Goal: Task Accomplishment & Management: Complete application form

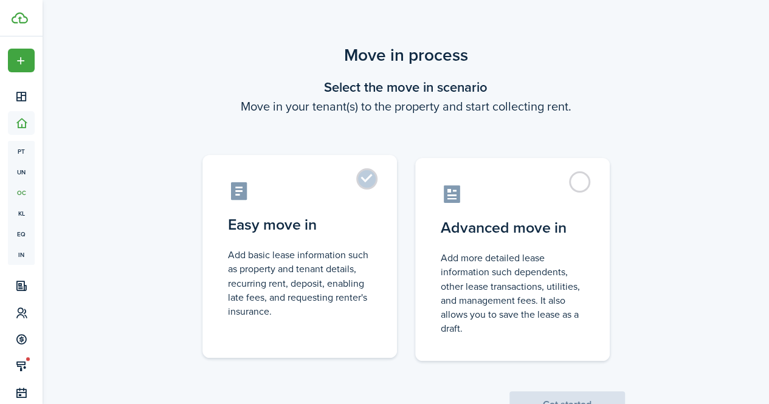
click at [373, 183] on label "Easy move in Add basic lease information such as property and tenant details, r…" at bounding box center [299, 256] width 194 height 203
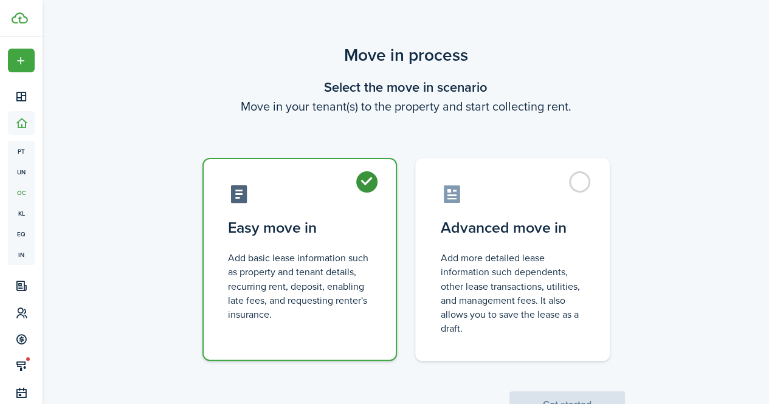
radio input "true"
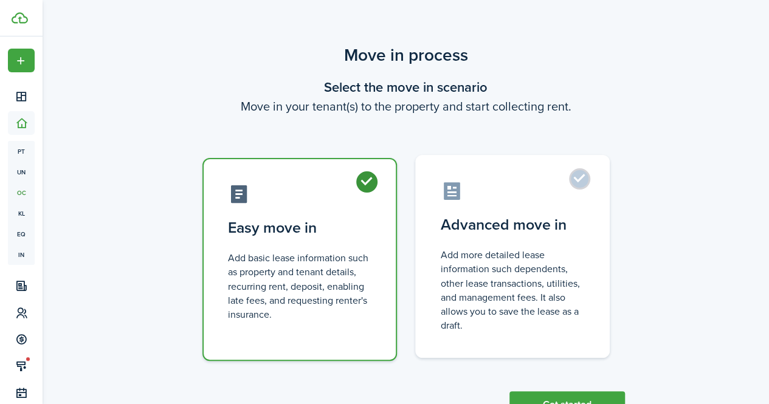
scroll to position [47, 0]
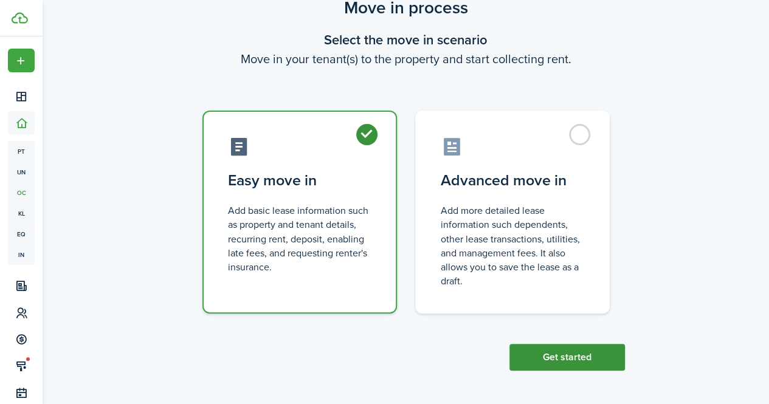
click at [541, 354] on button "Get started" at bounding box center [566, 357] width 115 height 27
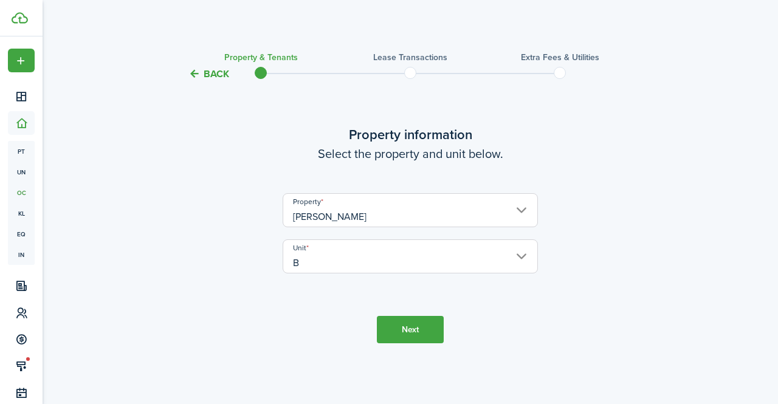
click at [411, 329] on button "Next" at bounding box center [410, 329] width 67 height 27
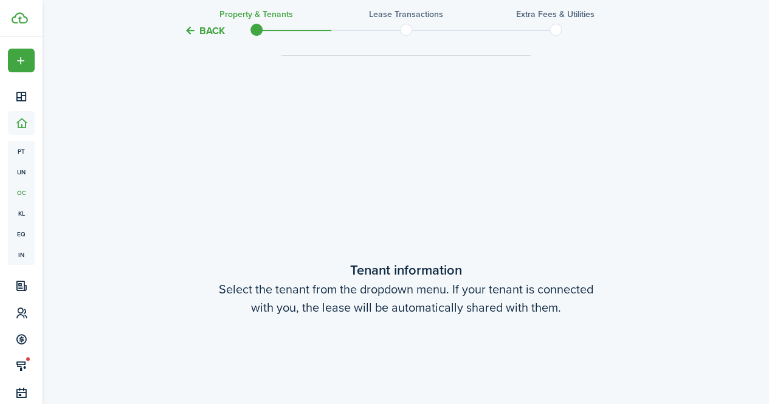
scroll to position [323, 0]
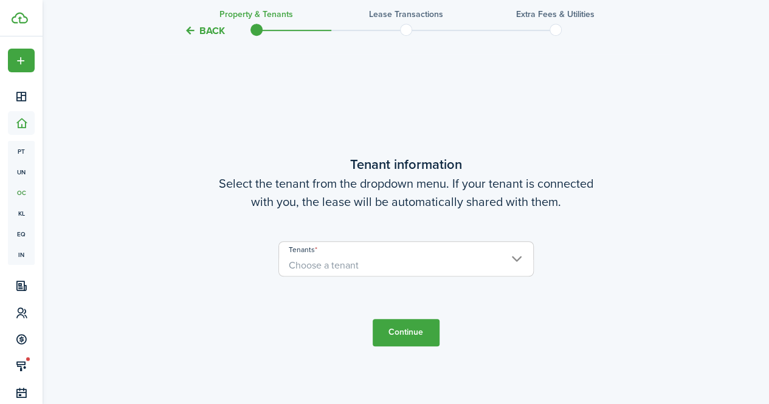
click at [374, 268] on span "Choose a tenant" at bounding box center [406, 265] width 254 height 21
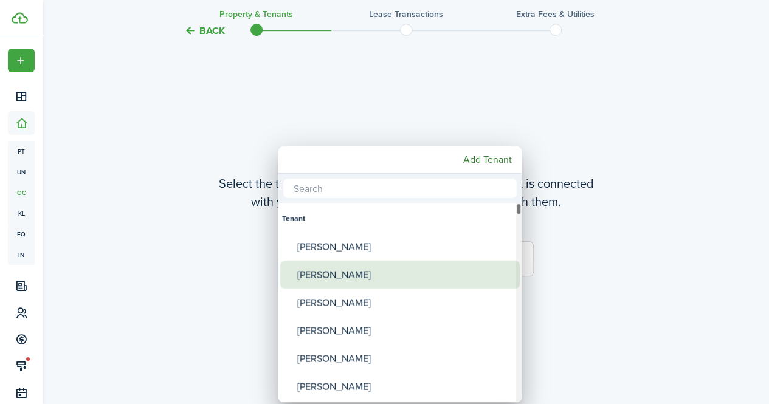
click at [374, 273] on div "[PERSON_NAME]" at bounding box center [404, 275] width 215 height 28
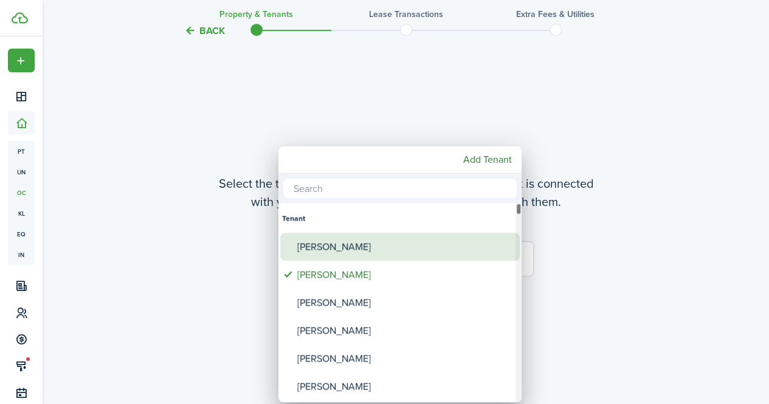
click at [355, 249] on div "[PERSON_NAME]" at bounding box center [404, 247] width 215 height 28
type input "[PERSON_NAME], [PERSON_NAME]"
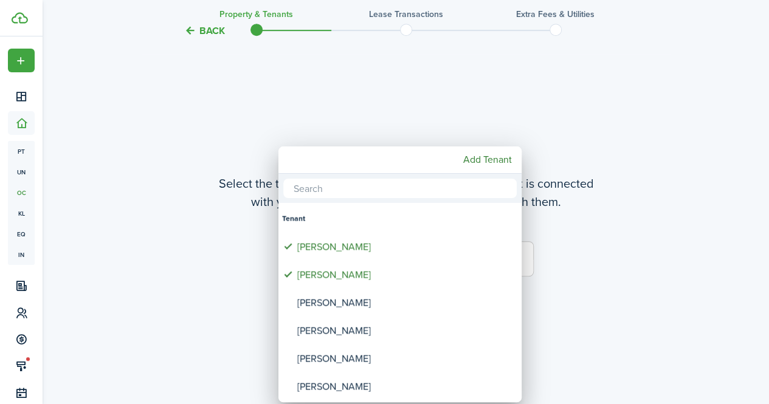
click at [596, 285] on div at bounding box center [384, 202] width 963 height 599
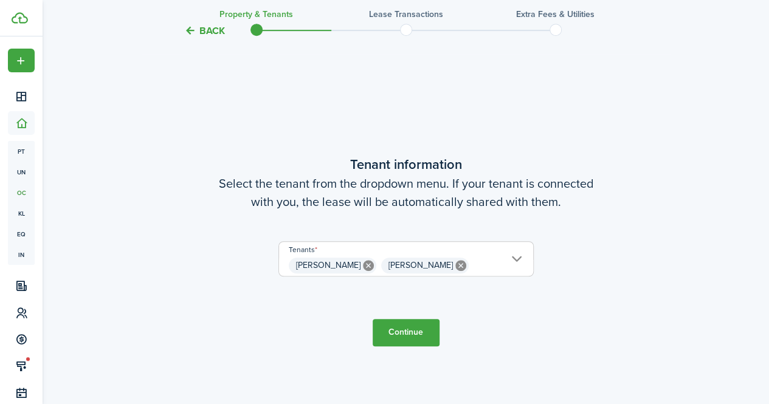
click at [417, 325] on button "Continue" at bounding box center [406, 332] width 67 height 27
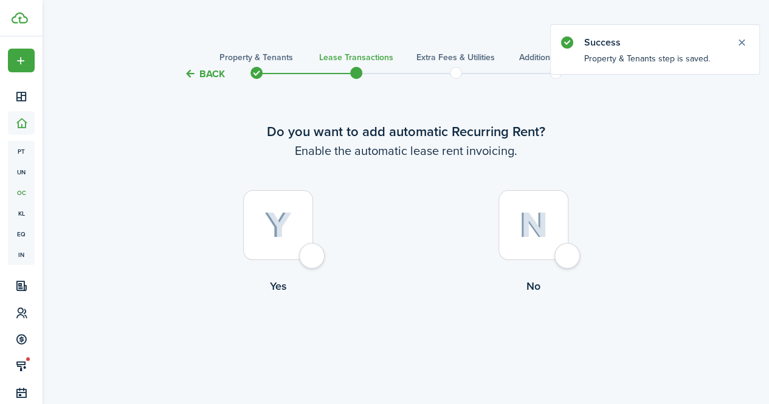
click at [311, 257] on div at bounding box center [278, 225] width 70 height 70
radio input "true"
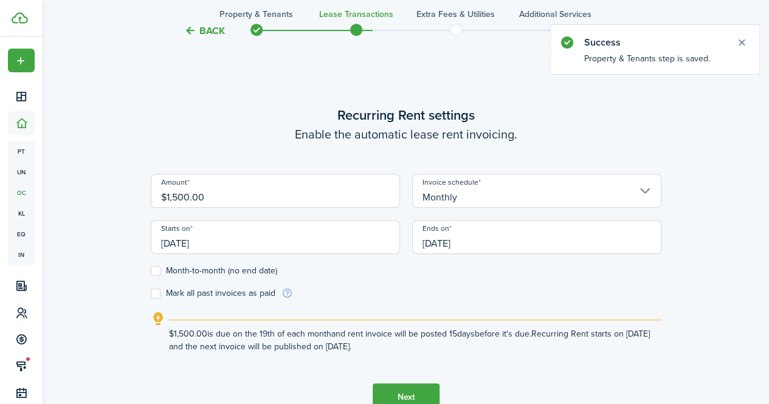
scroll to position [334, 0]
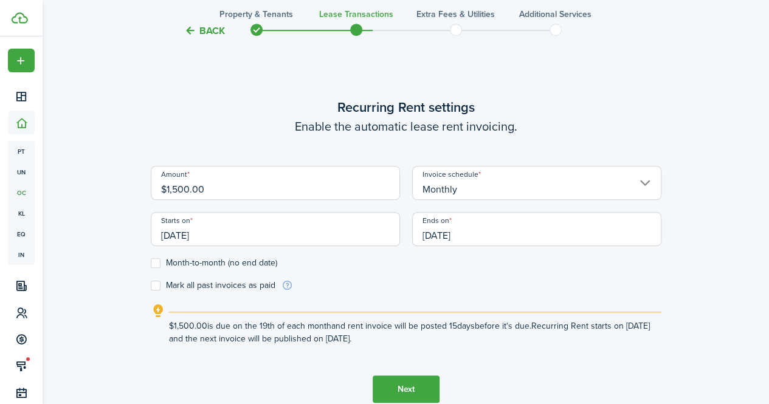
click at [176, 190] on input "$1,500.00" at bounding box center [275, 183] width 249 height 34
type input "$1,650.00"
click at [225, 241] on input "[DATE]" at bounding box center [275, 229] width 249 height 34
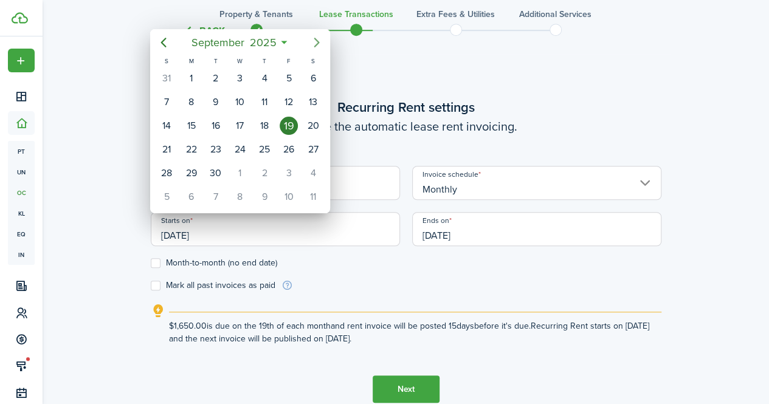
click at [315, 38] on icon "Next page" at bounding box center [316, 43] width 5 height 10
click at [219, 120] on div "16" at bounding box center [216, 126] width 18 height 18
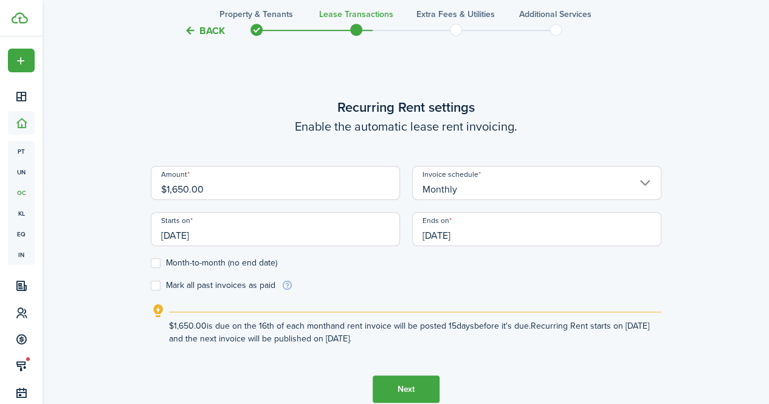
click at [221, 245] on input "[DATE]" at bounding box center [275, 229] width 249 height 34
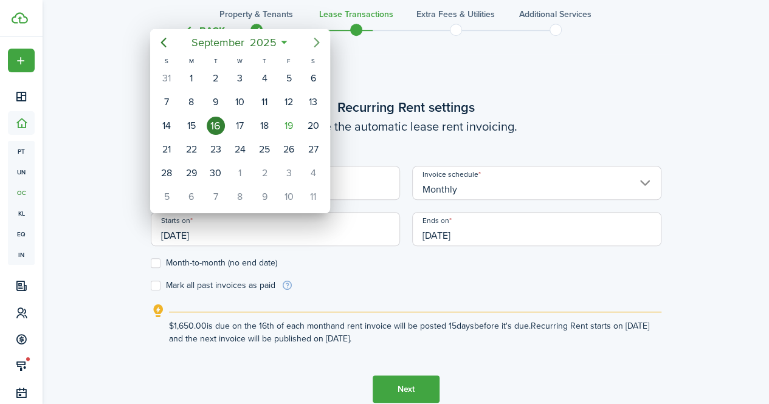
click at [316, 43] on icon "Next page" at bounding box center [316, 42] width 15 height 15
click at [266, 126] on div "16" at bounding box center [264, 126] width 18 height 18
type input "[DATE]"
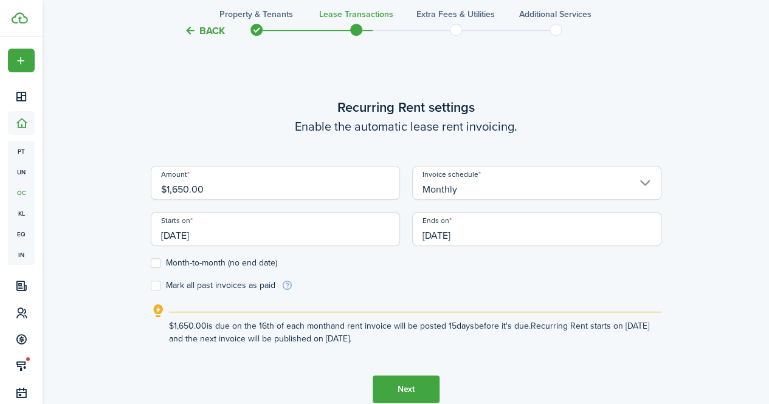
click at [484, 235] on input "[DATE]" at bounding box center [536, 229] width 249 height 34
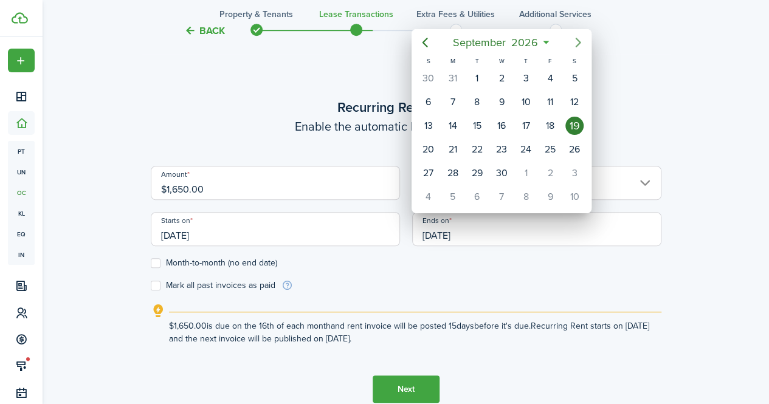
click at [578, 44] on icon "Next page" at bounding box center [578, 43] width 5 height 10
click at [428, 46] on icon "Previous page" at bounding box center [425, 42] width 15 height 15
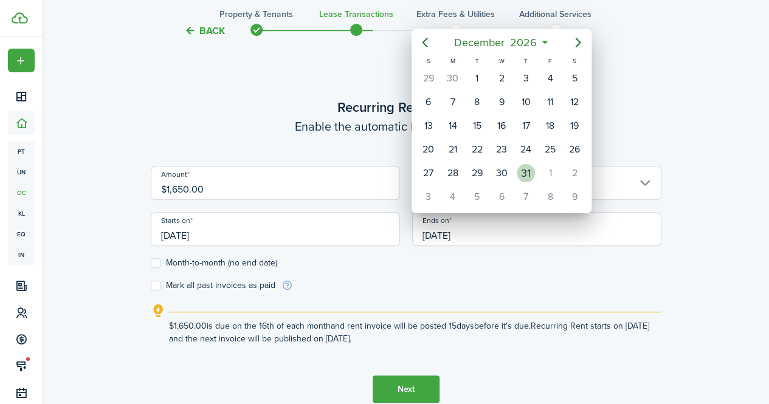
click at [527, 172] on div "31" at bounding box center [526, 173] width 18 height 18
type input "[DATE]"
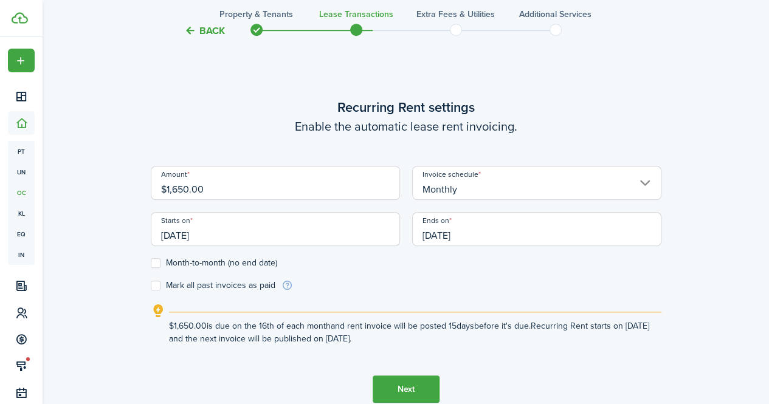
click at [421, 390] on button "Next" at bounding box center [406, 389] width 67 height 27
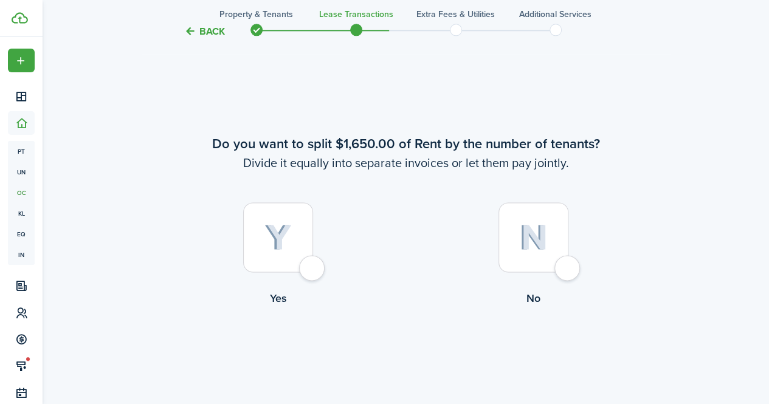
scroll to position [738, 0]
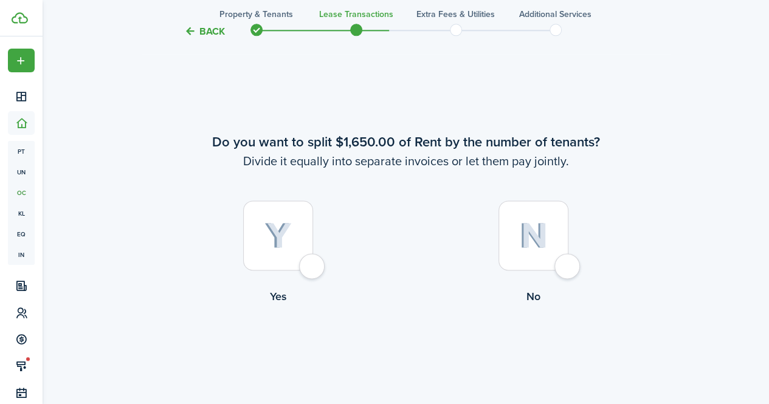
click at [565, 261] on div at bounding box center [533, 236] width 70 height 70
radio input "true"
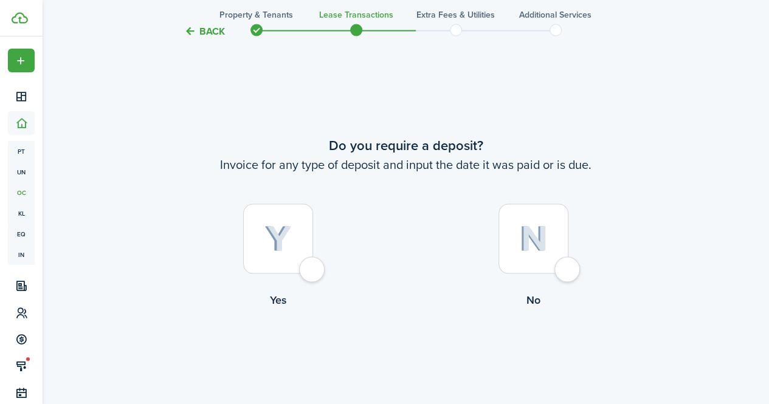
scroll to position [1143, 0]
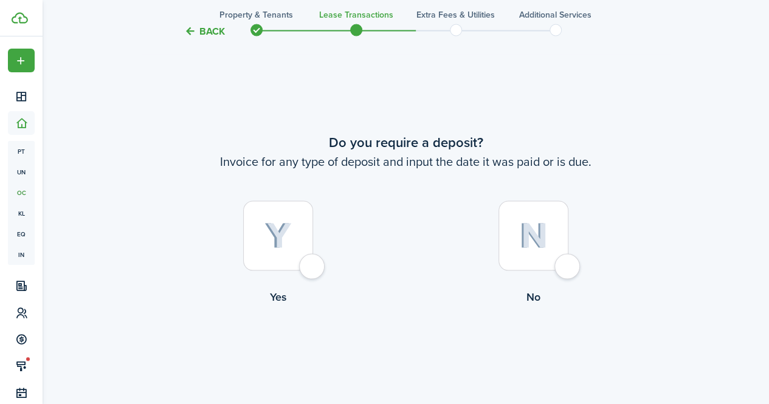
click at [304, 263] on div at bounding box center [278, 236] width 70 height 70
radio input "true"
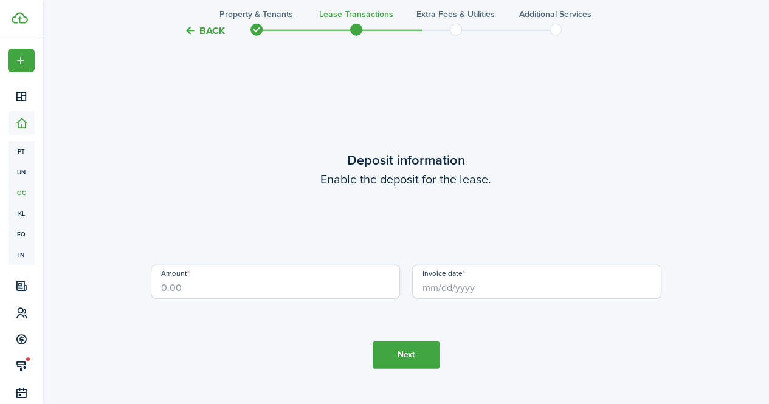
scroll to position [1547, 0]
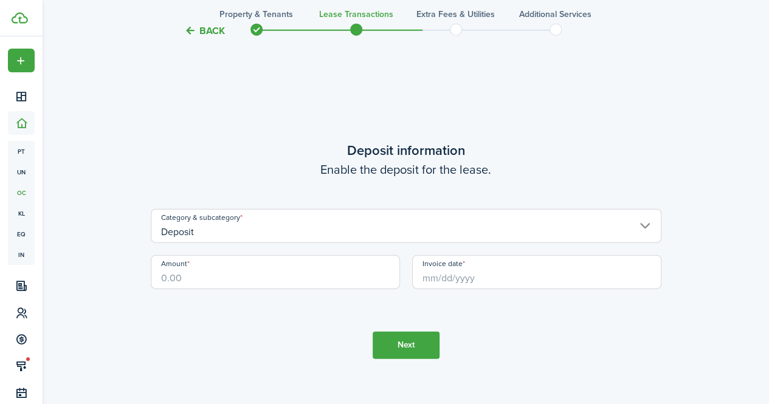
click at [202, 278] on input "Amount" at bounding box center [275, 272] width 249 height 34
click at [449, 279] on input "Invoice date" at bounding box center [536, 272] width 249 height 34
type input "$1,500.00"
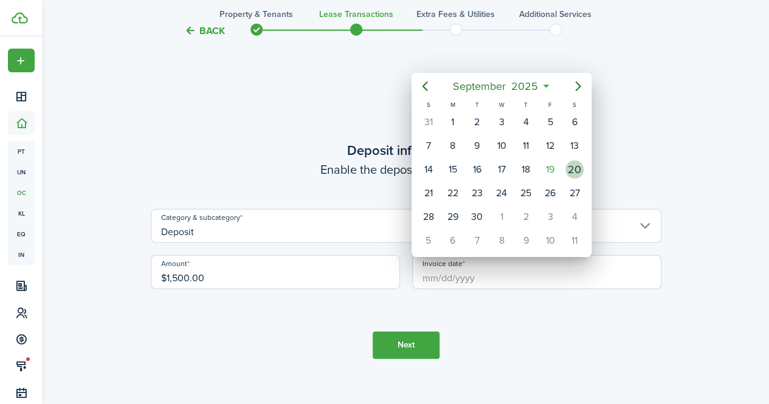
click at [571, 171] on div "20" at bounding box center [574, 169] width 18 height 18
type input "[DATE]"
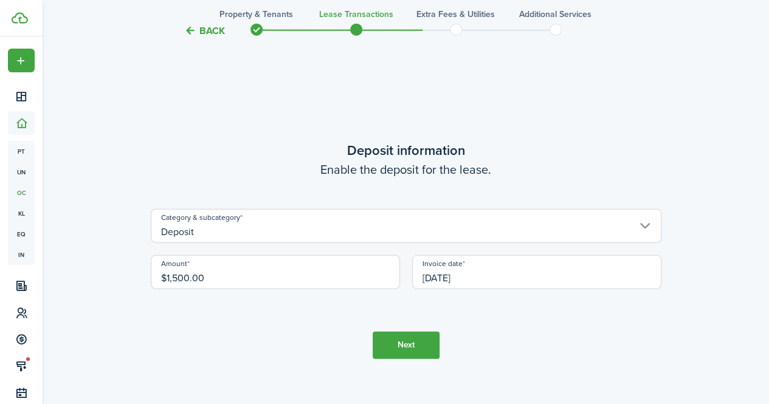
click at [406, 342] on button "Next" at bounding box center [406, 345] width 67 height 27
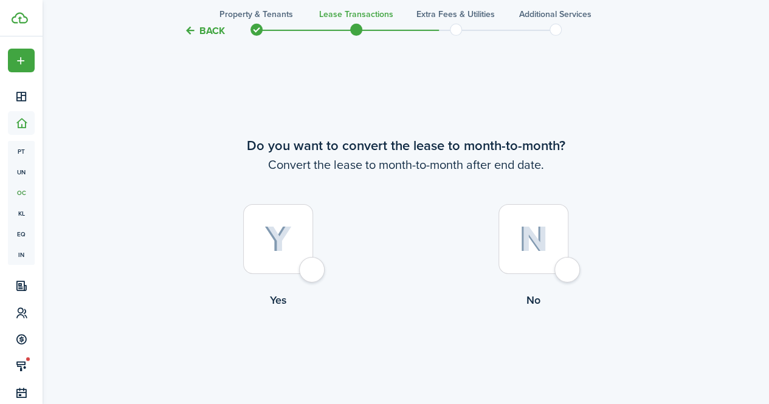
scroll to position [1952, 0]
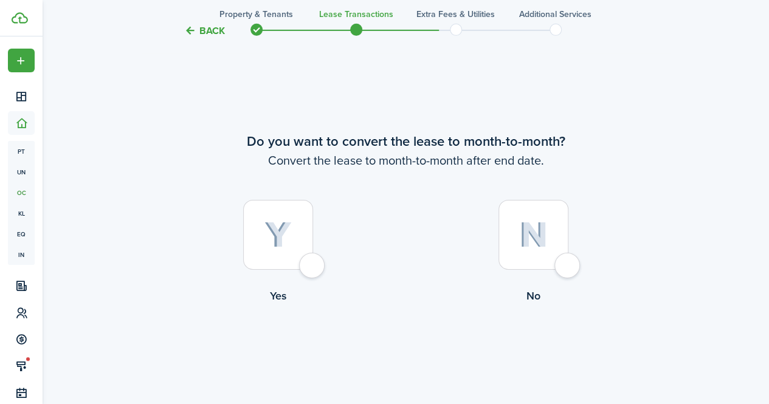
click at [566, 270] on div at bounding box center [533, 235] width 70 height 70
radio input "true"
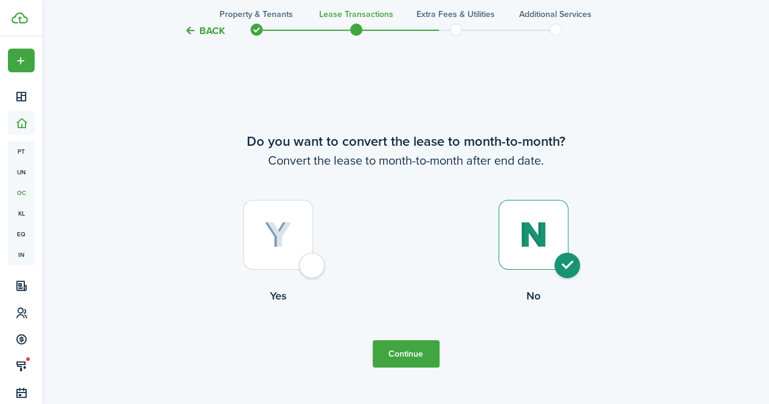
click at [394, 356] on button "Continue" at bounding box center [406, 353] width 67 height 27
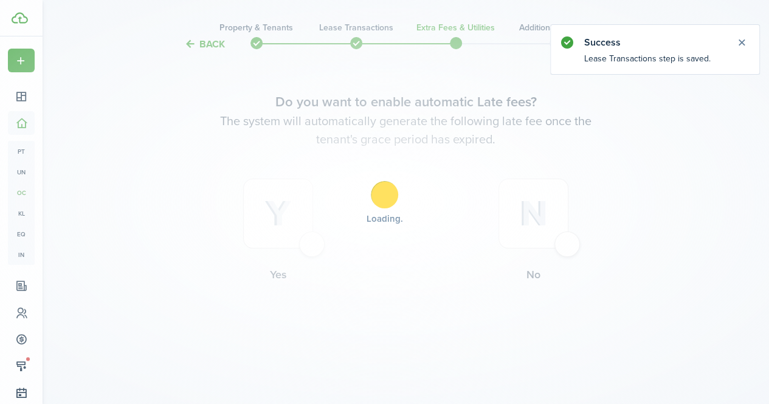
scroll to position [0, 0]
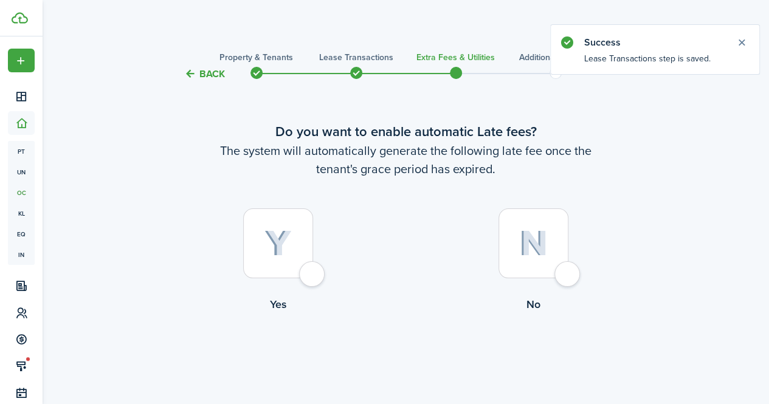
click at [313, 274] on div at bounding box center [278, 243] width 70 height 70
radio input "true"
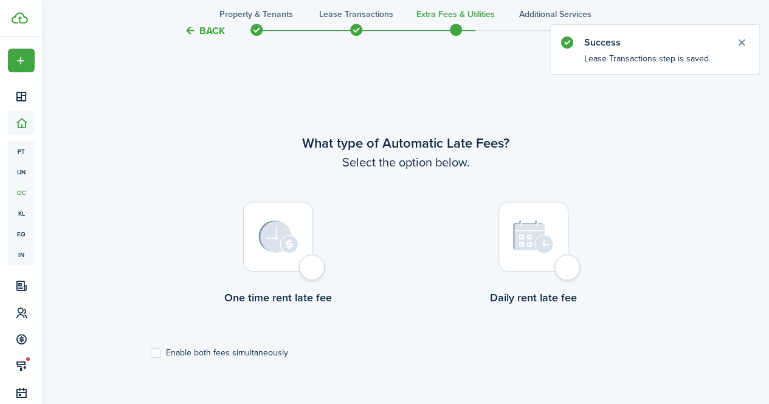
scroll to position [353, 0]
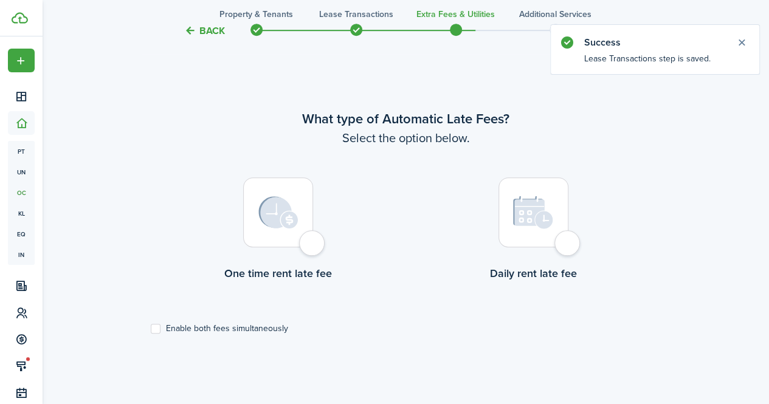
click at [568, 245] on div at bounding box center [533, 212] width 70 height 70
radio input "true"
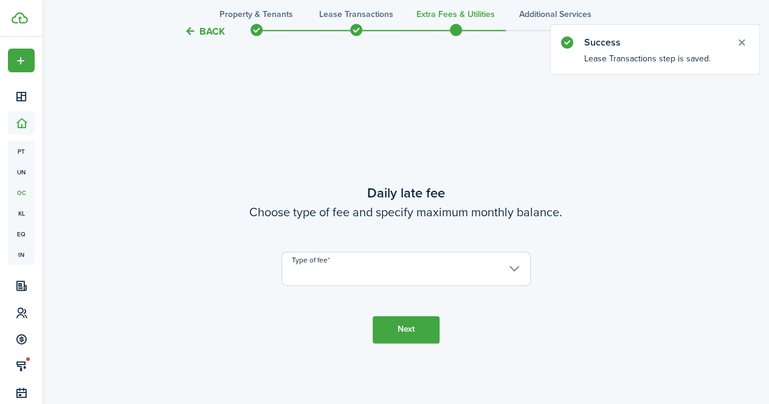
scroll to position [757, 0]
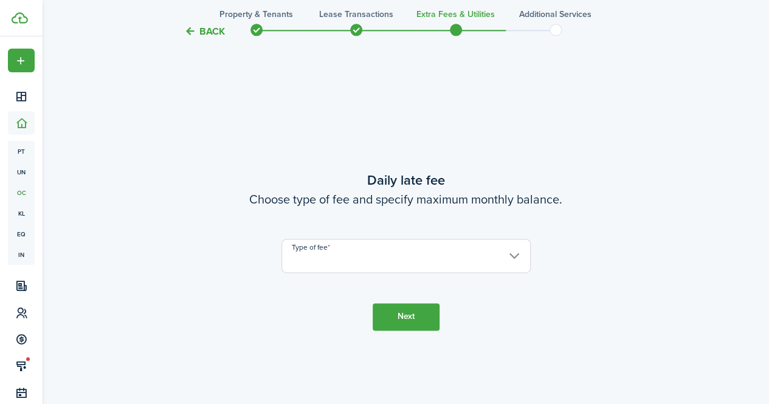
click at [342, 261] on input "Type of fee" at bounding box center [405, 256] width 249 height 34
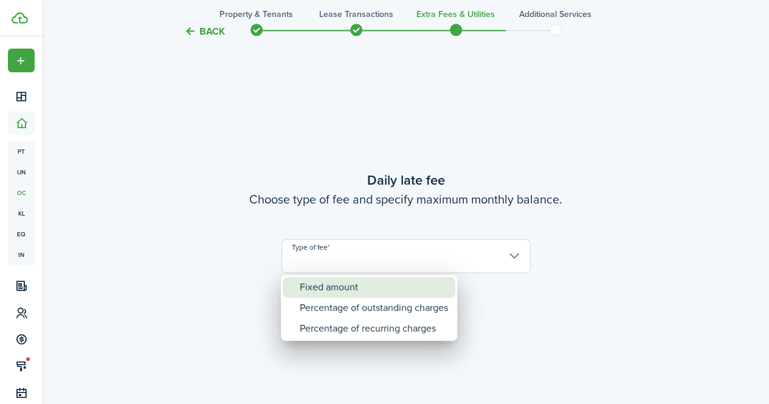
click at [332, 293] on div "Fixed amount" at bounding box center [374, 287] width 148 height 21
type input "Fixed amount"
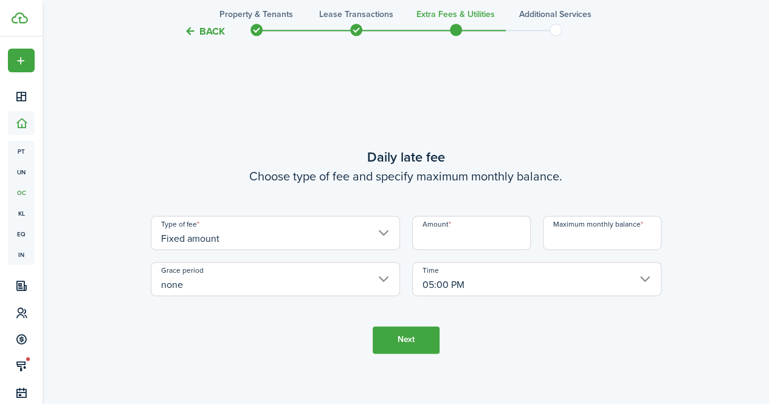
click at [458, 239] on input "Amount" at bounding box center [471, 233] width 119 height 34
type input "$25.00"
click at [565, 233] on input "Maximum monthly balance" at bounding box center [602, 233] width 119 height 34
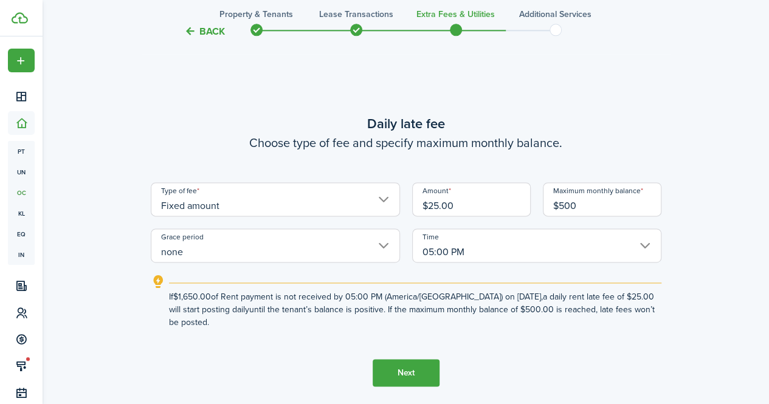
type input "$500.00"
click at [420, 370] on button "Next" at bounding box center [406, 372] width 67 height 27
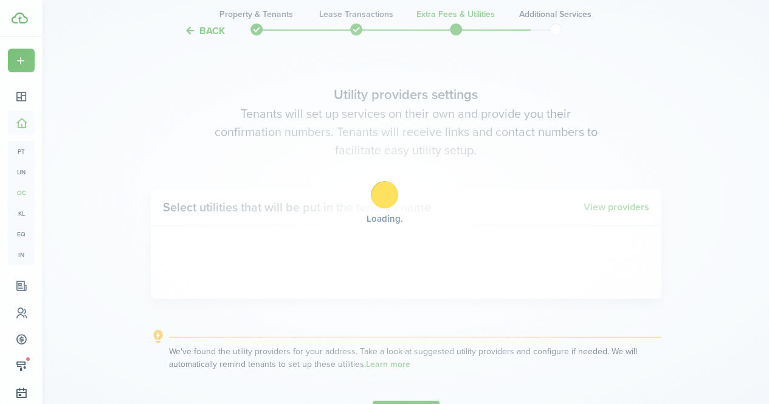
scroll to position [1161, 0]
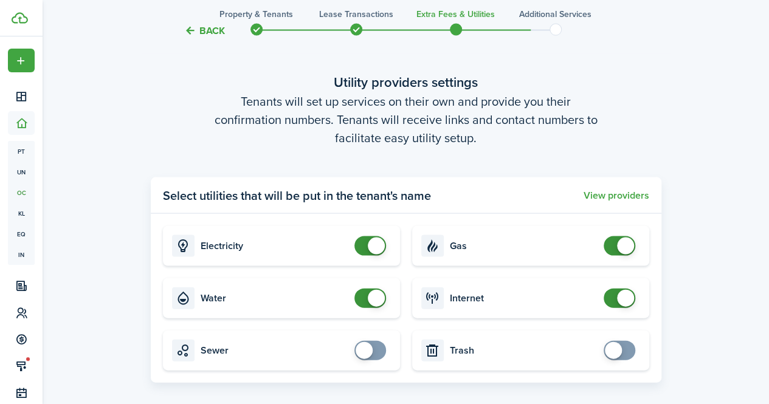
checkbox input "false"
click at [366, 245] on span at bounding box center [370, 245] width 12 height 19
checkbox input "false"
click at [365, 301] on span at bounding box center [370, 298] width 12 height 19
checkbox input "false"
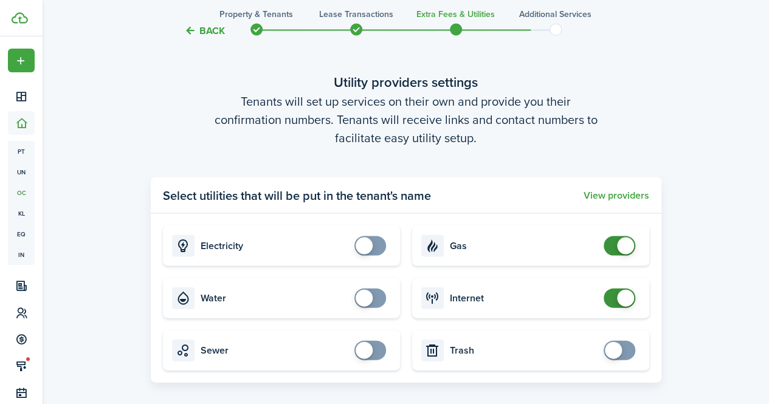
click at [613, 250] on span at bounding box center [619, 245] width 12 height 19
checkbox input "false"
click at [617, 301] on span at bounding box center [625, 298] width 17 height 17
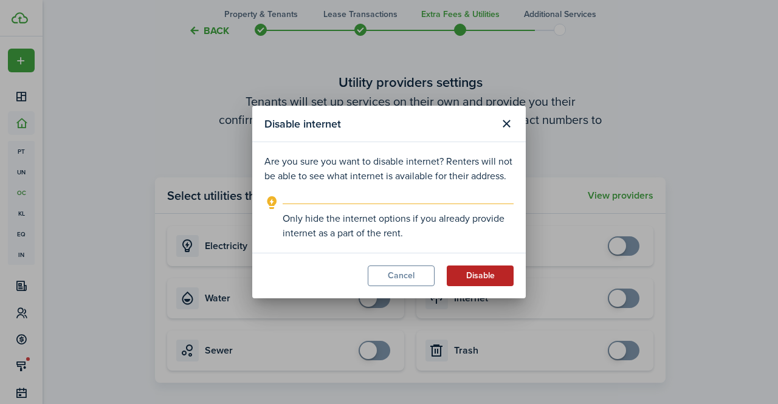
click at [488, 274] on button "Disable" at bounding box center [480, 276] width 67 height 21
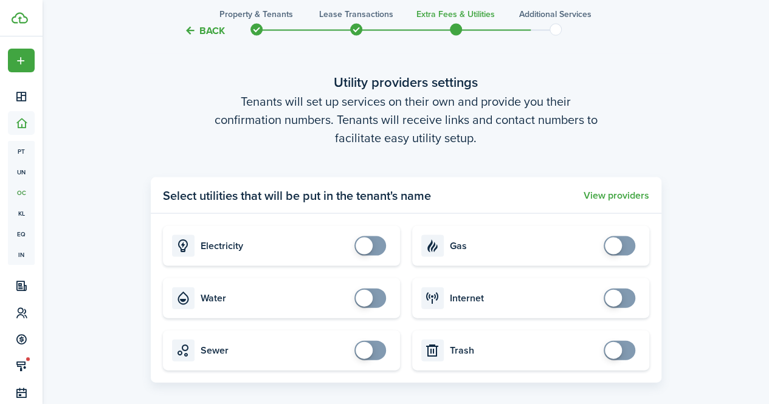
scroll to position [1327, 0]
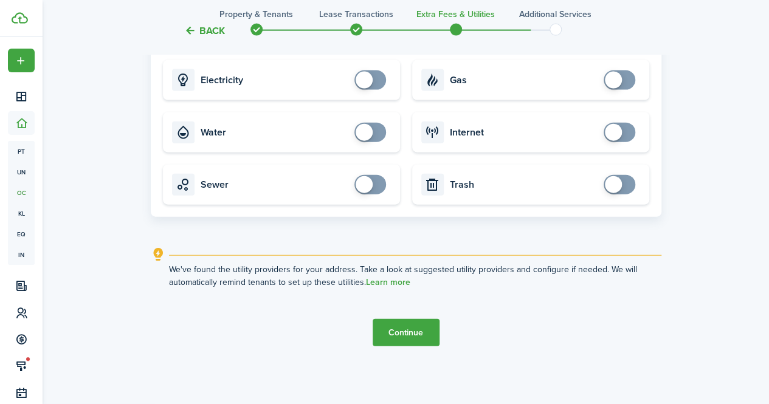
click at [406, 336] on button "Continue" at bounding box center [406, 332] width 67 height 27
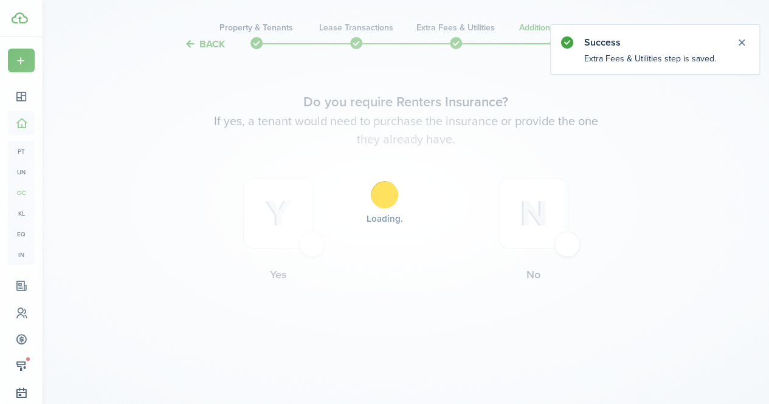
scroll to position [0, 0]
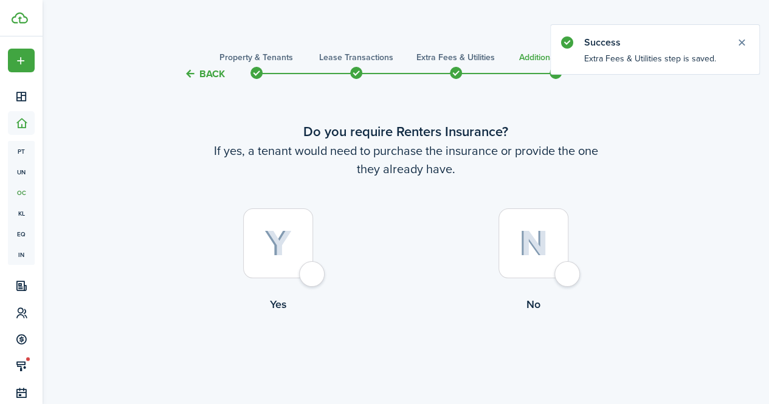
click at [579, 264] on label "No" at bounding box center [533, 263] width 255 height 110
radio input "true"
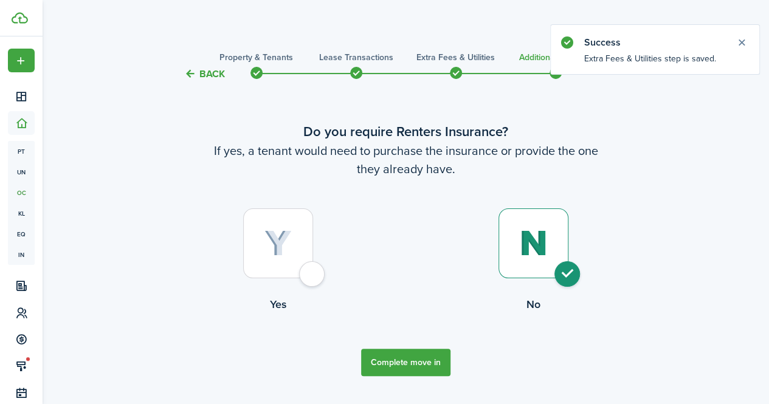
click at [416, 365] on button "Complete move in" at bounding box center [405, 362] width 89 height 27
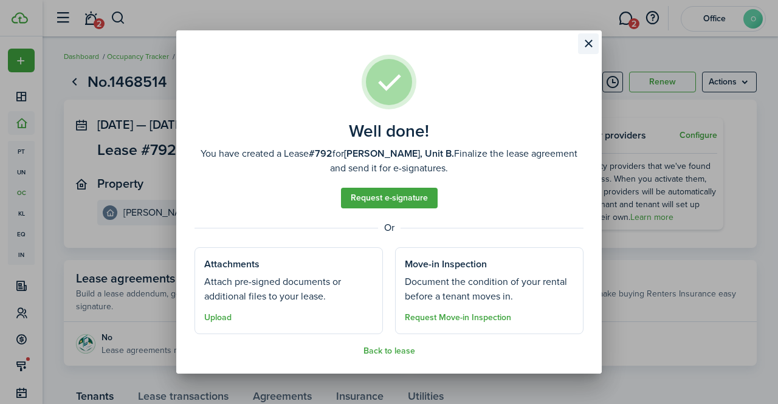
click at [588, 36] on button "Close modal" at bounding box center [588, 43] width 21 height 21
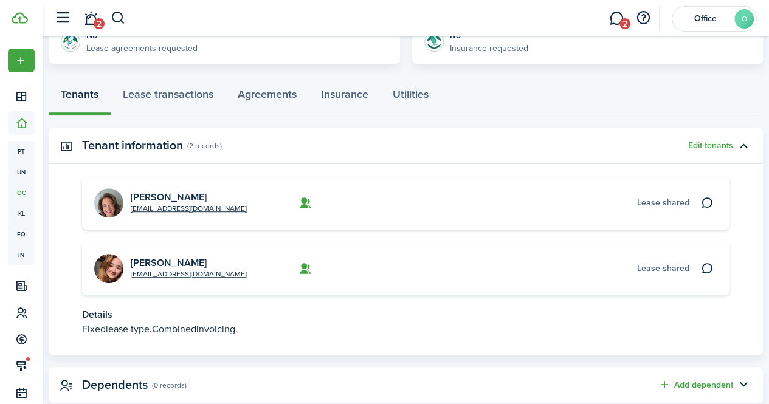
scroll to position [303, 0]
click at [201, 93] on link "Lease transactions" at bounding box center [168, 96] width 115 height 36
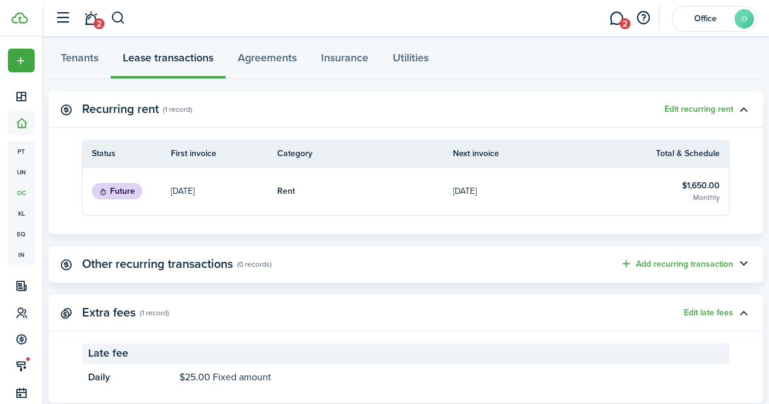
scroll to position [339, 0]
click at [691, 106] on button "Edit recurring rent" at bounding box center [698, 109] width 69 height 10
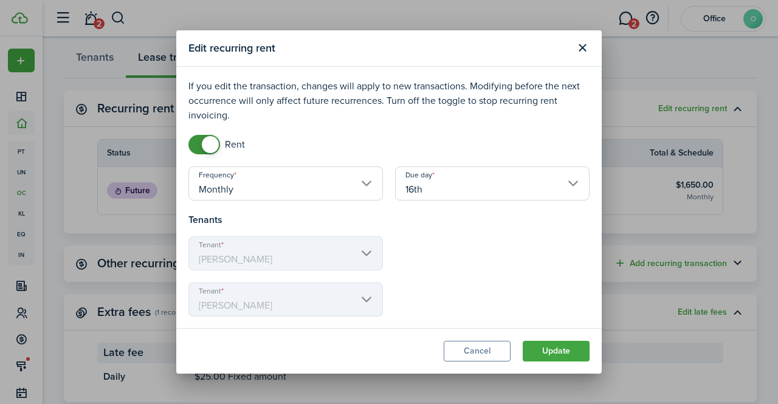
click at [425, 189] on input "16th" at bounding box center [492, 184] width 194 height 34
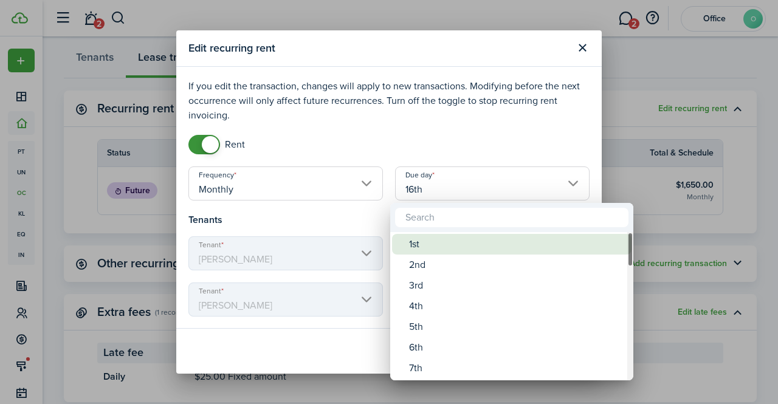
click at [422, 242] on div "1st" at bounding box center [516, 244] width 215 height 21
type input "1st"
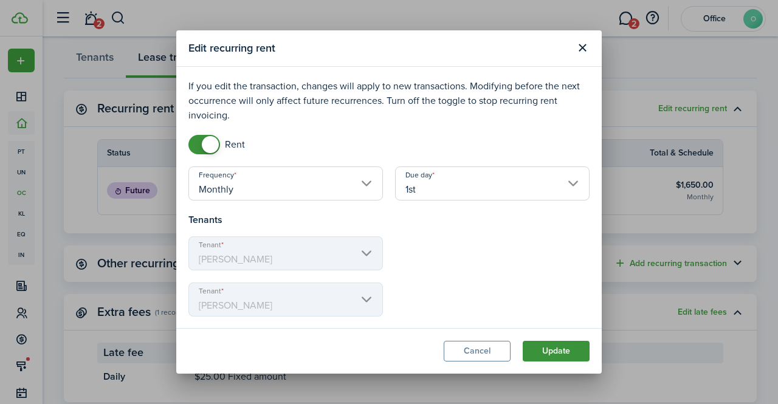
click at [563, 344] on button "Update" at bounding box center [556, 351] width 67 height 21
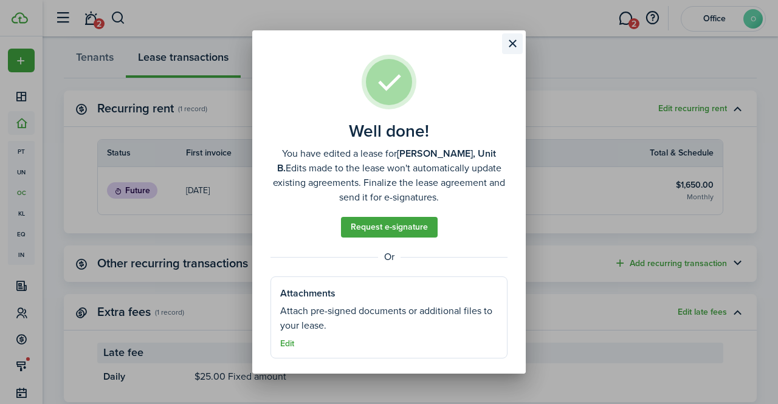
click at [515, 43] on button "Close modal" at bounding box center [512, 43] width 21 height 21
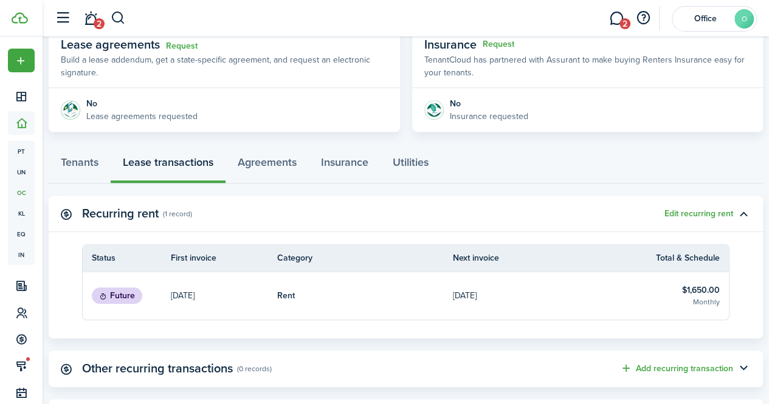
scroll to position [235, 0]
click at [83, 159] on link "Tenants" at bounding box center [80, 164] width 62 height 36
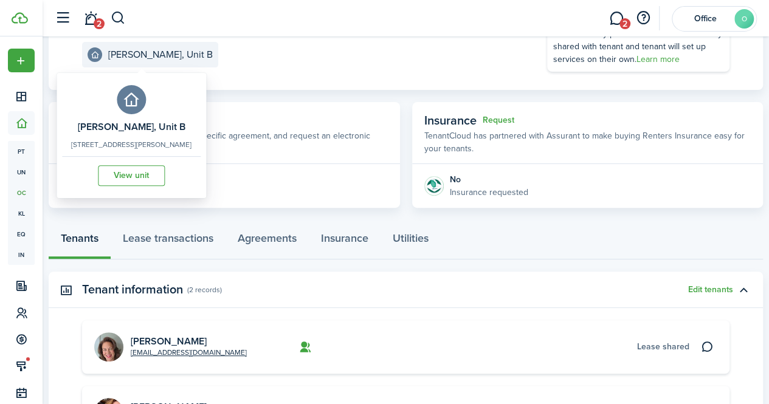
scroll to position [163, 0]
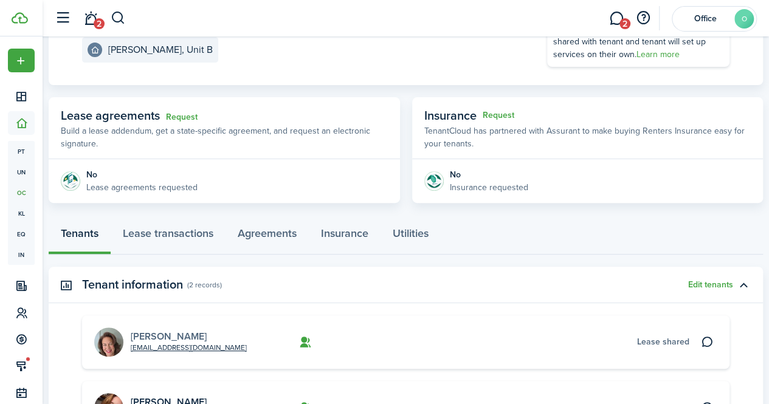
click at [159, 331] on link "[PERSON_NAME]" at bounding box center [169, 336] width 76 height 14
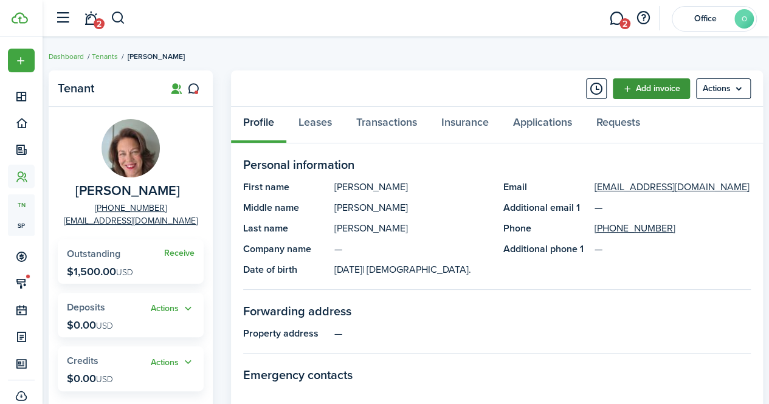
click at [642, 88] on link "Add invoice" at bounding box center [651, 88] width 77 height 21
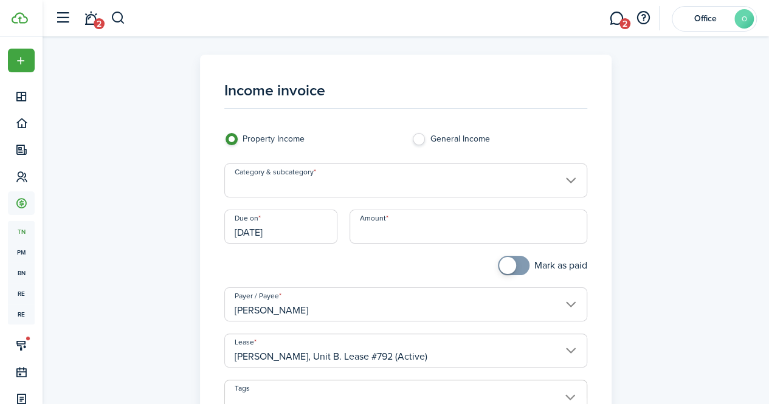
click at [339, 181] on input "Category & subcategory" at bounding box center [405, 180] width 363 height 34
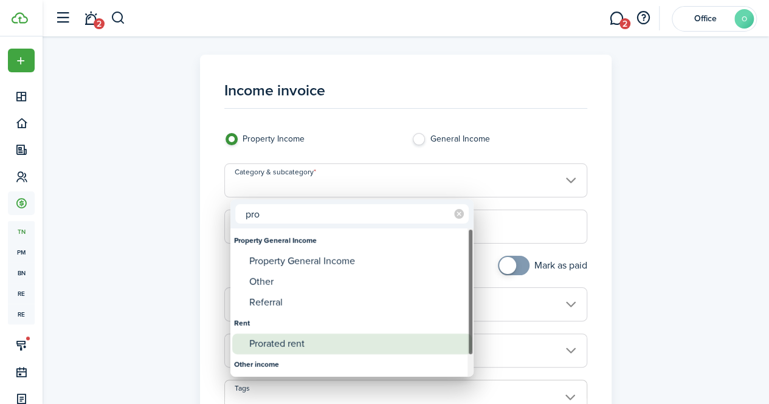
type input "pro"
click at [295, 339] on div "Prorated rent" at bounding box center [356, 344] width 215 height 21
type input "Rent / Prorated rent"
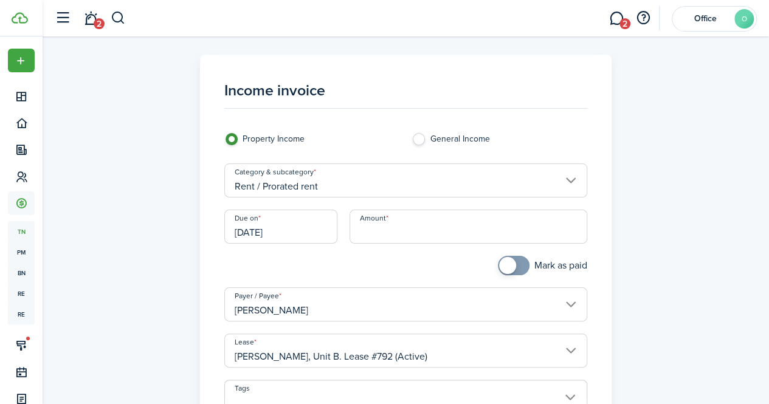
click at [377, 227] on input "Amount" at bounding box center [468, 227] width 238 height 34
paste input "$851.61"
click at [283, 234] on input "[DATE]" at bounding box center [280, 227] width 113 height 34
type input "$851.61"
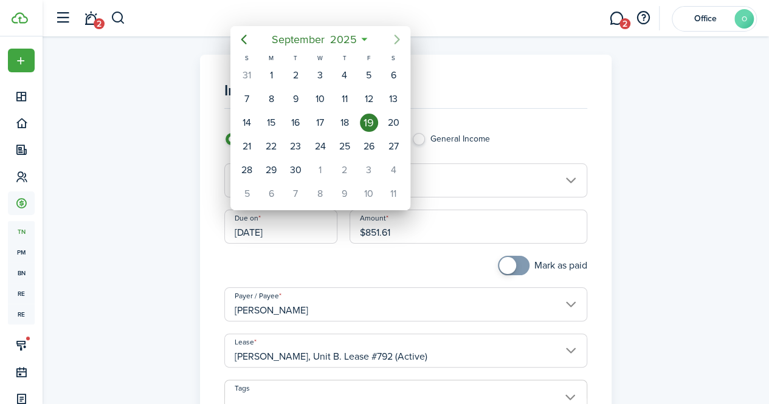
click at [394, 41] on icon "Next page" at bounding box center [397, 39] width 15 height 15
click at [354, 119] on div "16" at bounding box center [344, 122] width 24 height 23
type input "[DATE]"
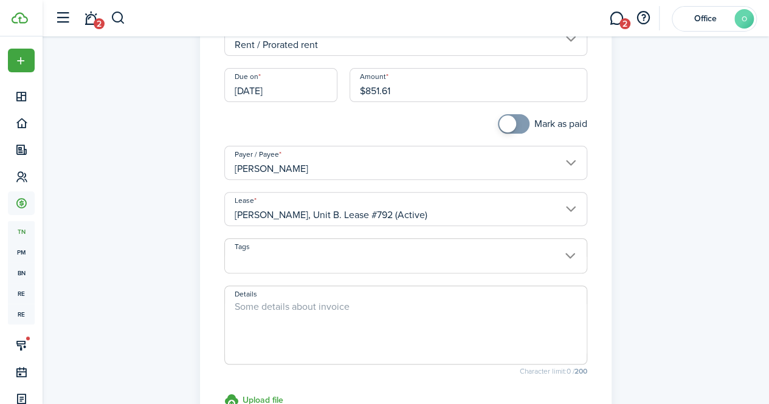
scroll to position [143, 0]
click at [419, 163] on input "[PERSON_NAME]" at bounding box center [405, 162] width 363 height 34
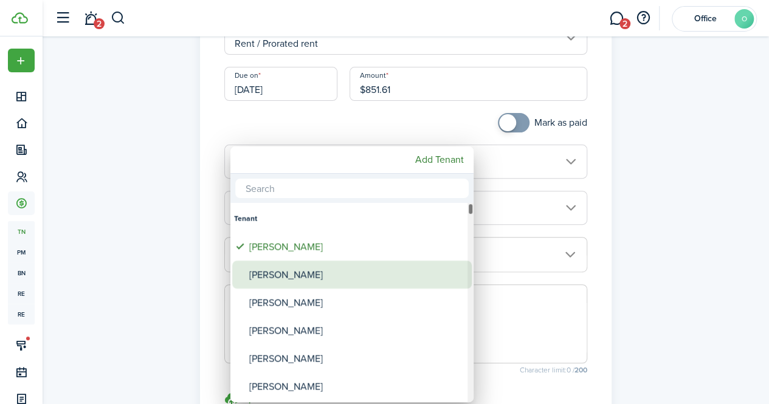
click at [306, 272] on div "[PERSON_NAME]" at bounding box center [356, 275] width 215 height 28
type input "[PERSON_NAME]"
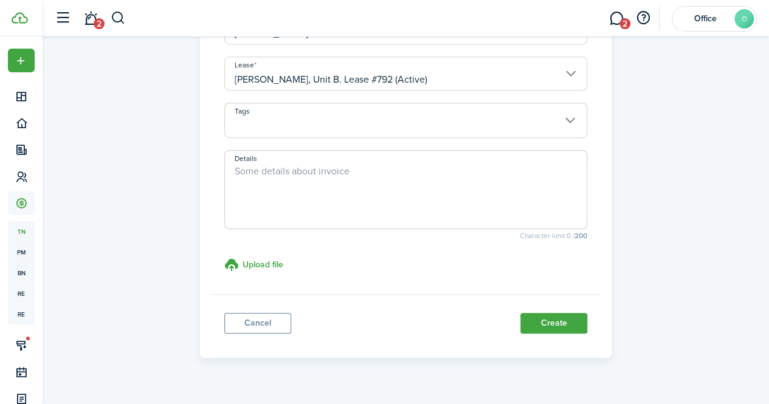
scroll to position [280, 0]
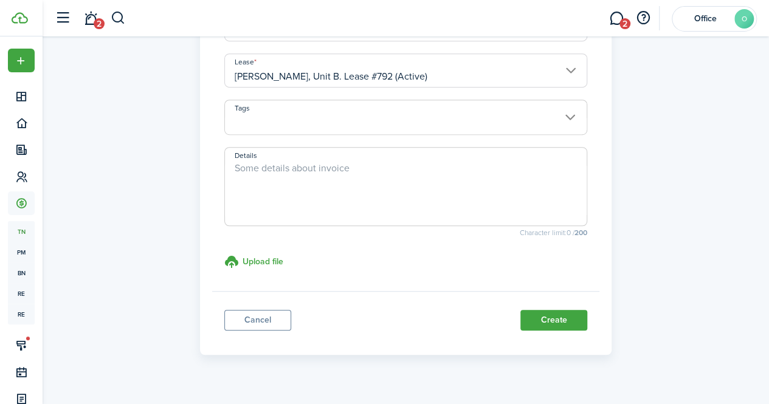
click at [535, 330] on panel-main-footer "Cancel Create" at bounding box center [405, 317] width 387 height 52
click at [543, 318] on button "Create" at bounding box center [553, 320] width 67 height 21
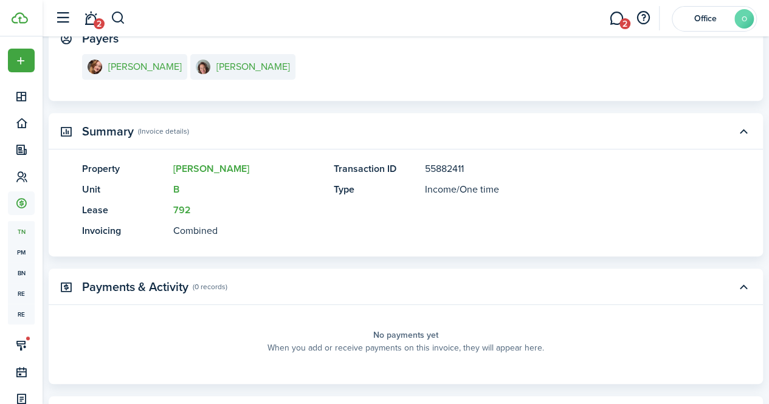
scroll to position [297, 0]
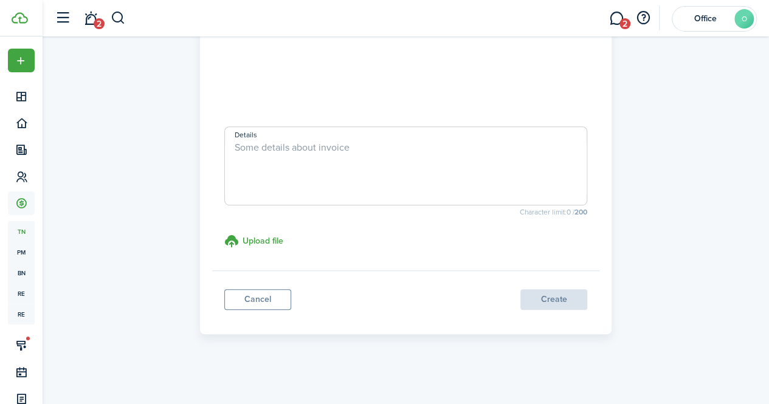
scroll to position [252, 0]
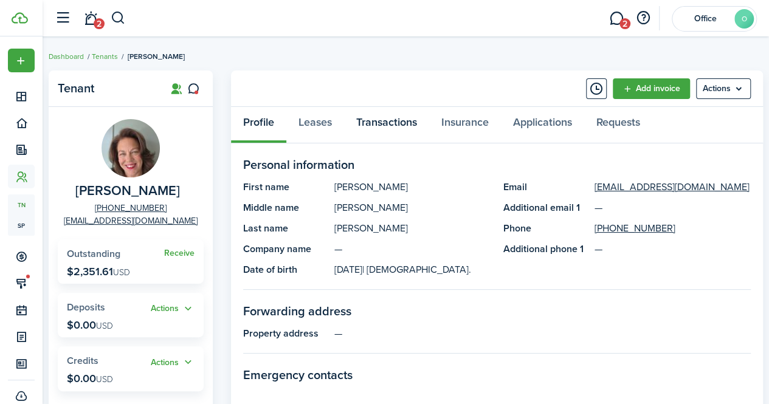
click at [377, 122] on link "Transactions" at bounding box center [386, 125] width 85 height 36
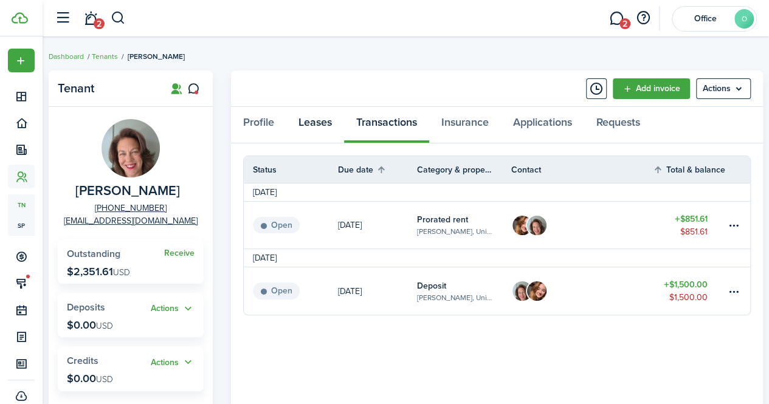
click at [310, 115] on link "Leases" at bounding box center [315, 125] width 58 height 36
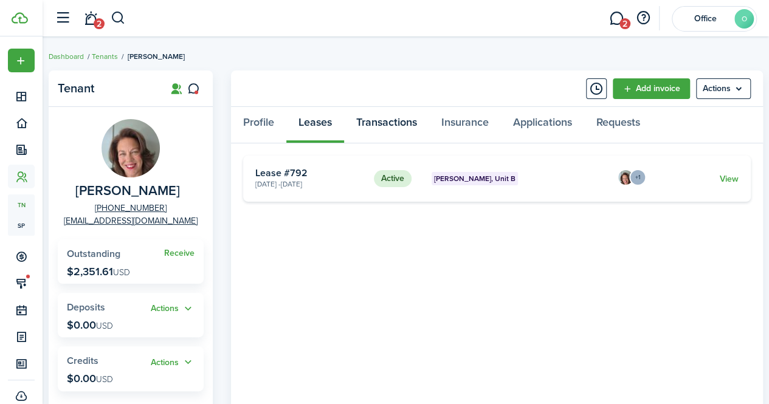
click at [371, 131] on link "Transactions" at bounding box center [386, 125] width 85 height 36
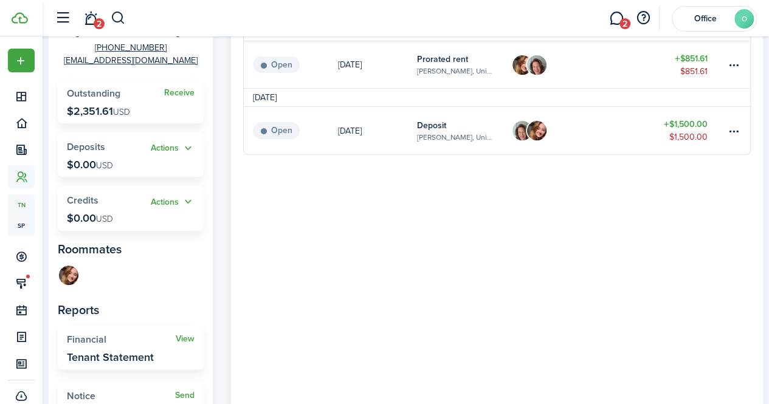
scroll to position [161, 0]
click at [66, 283] on img at bounding box center [68, 273] width 19 height 19
